Goal: Navigation & Orientation: Go to known website

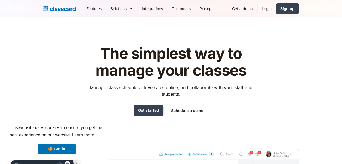
click at [267, 10] on link "Login" at bounding box center [267, 8] width 19 height 12
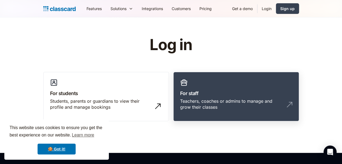
click at [204, 82] on link "For staff Teachers, coaches or admins to manage and grow their classes" at bounding box center [237, 97] width 126 height 50
